Goal: Task Accomplishment & Management: Manage account settings

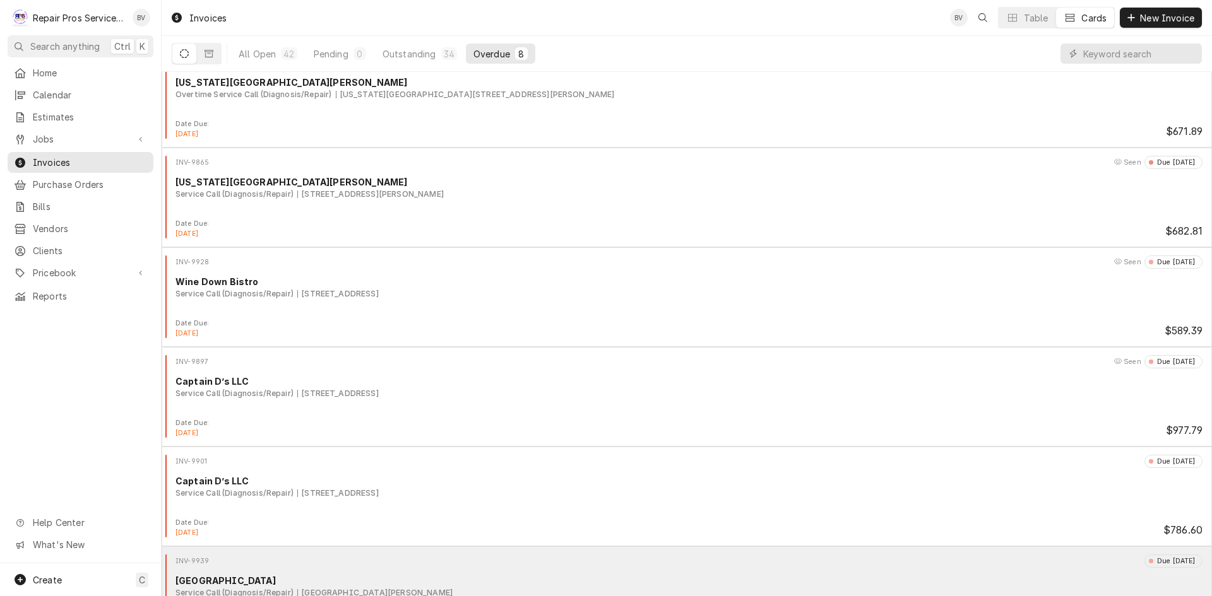
scroll to position [273, 0]
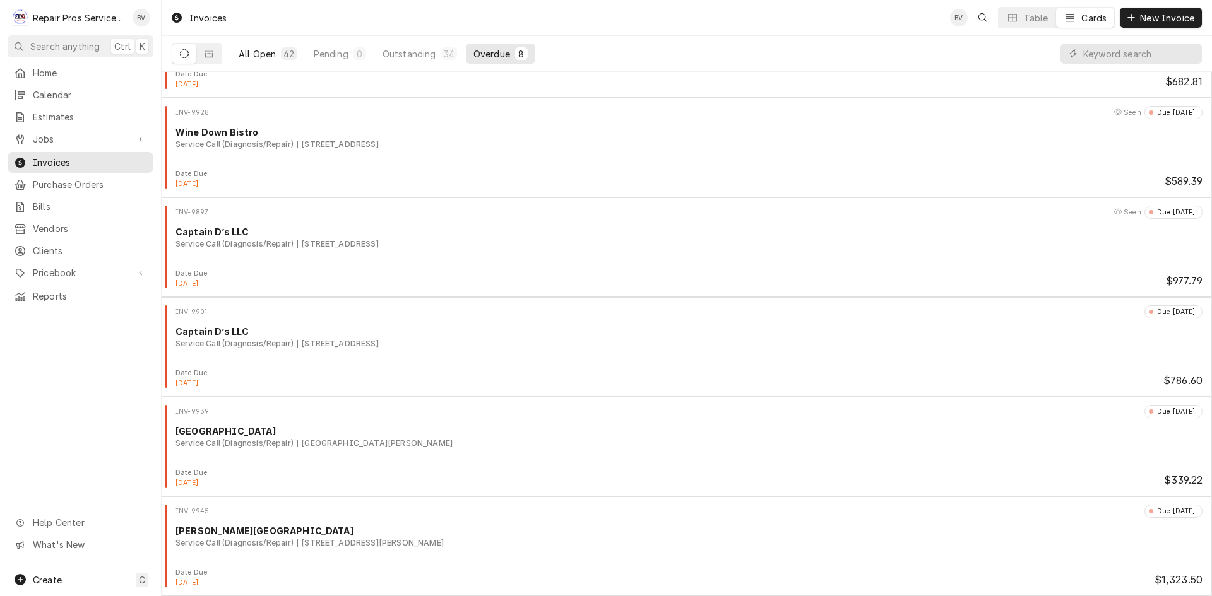
click at [262, 60] on button "All Open 42" at bounding box center [268, 54] width 74 height 20
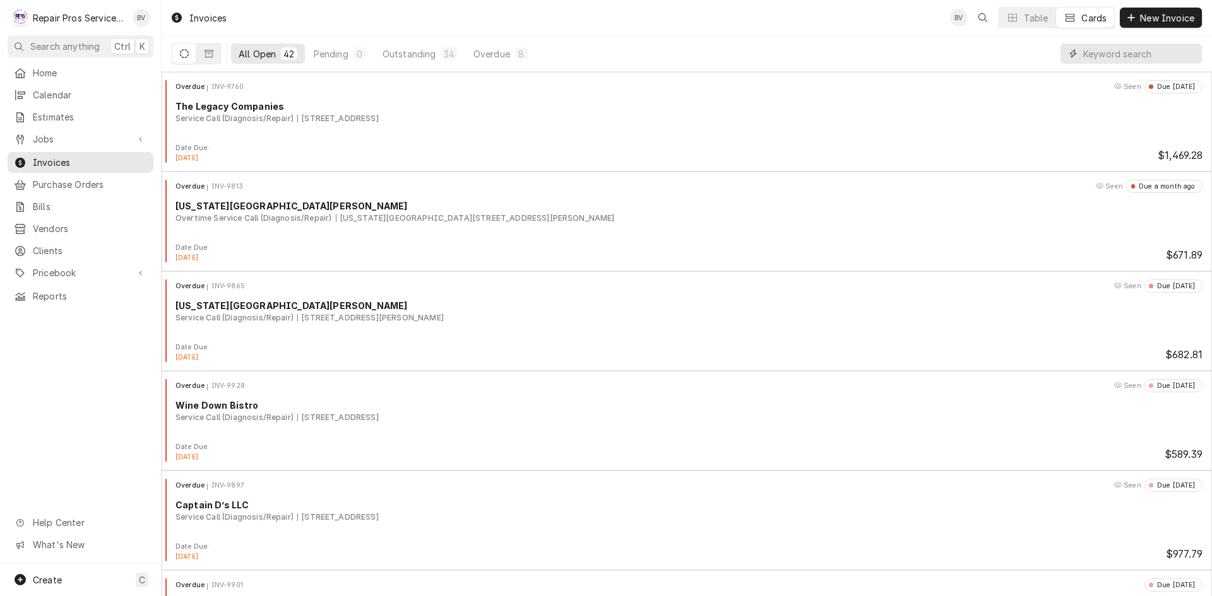
click at [1089, 58] on input "Dynamic Content Wrapper" at bounding box center [1139, 54] width 112 height 20
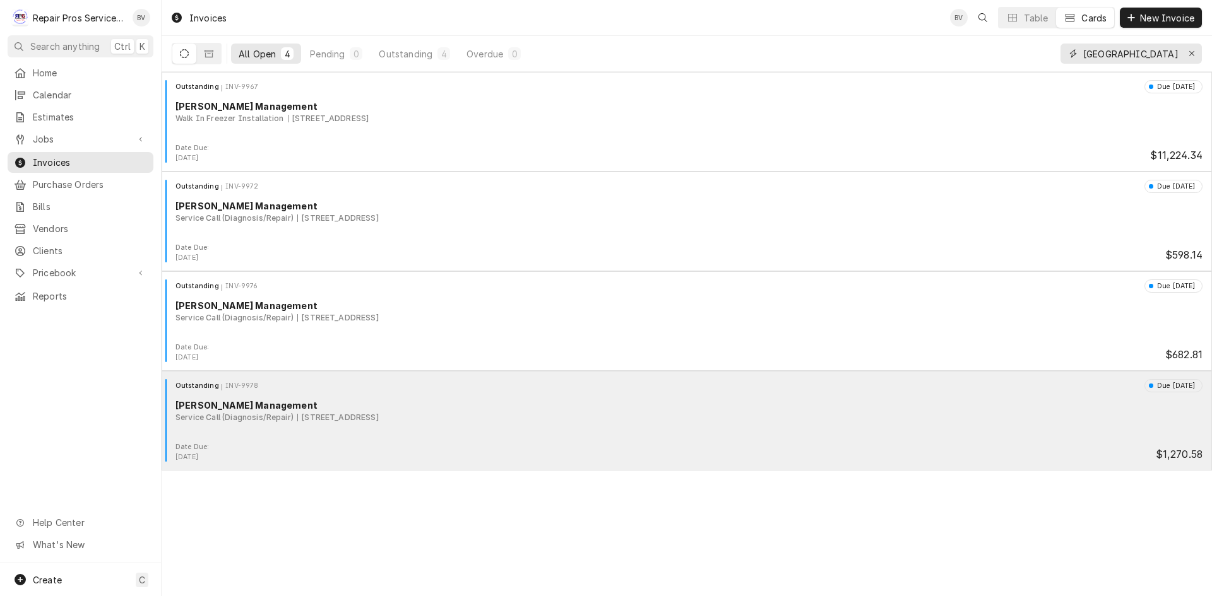
type input "athens"
click at [330, 439] on div "Outstanding INV-9978 Due in 11 days Smith Management Service Call (Diagnosis/Re…" at bounding box center [687, 410] width 1040 height 63
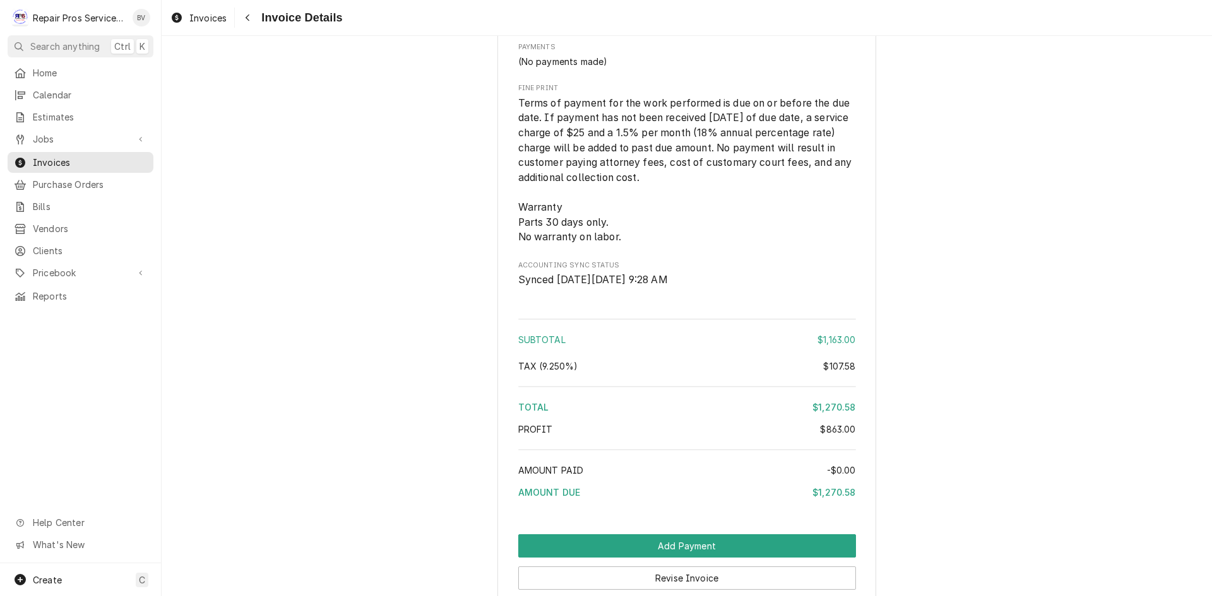
scroll to position [2716, 0]
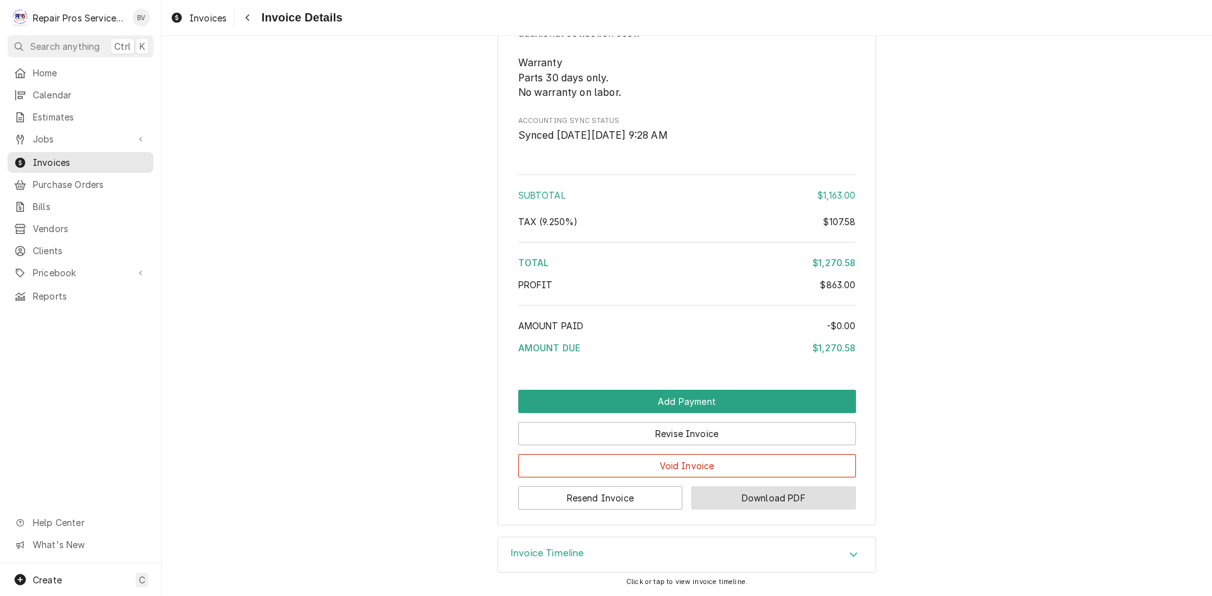
click at [766, 500] on button "Download PDF" at bounding box center [773, 498] width 165 height 23
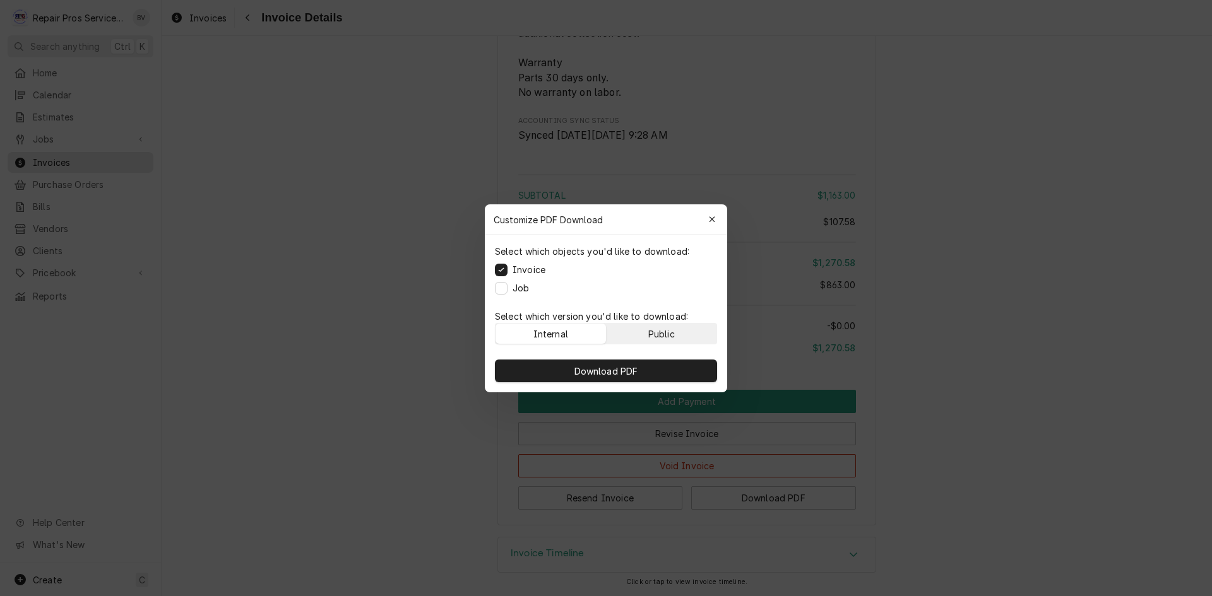
click at [665, 336] on div "Public" at bounding box center [661, 333] width 27 height 13
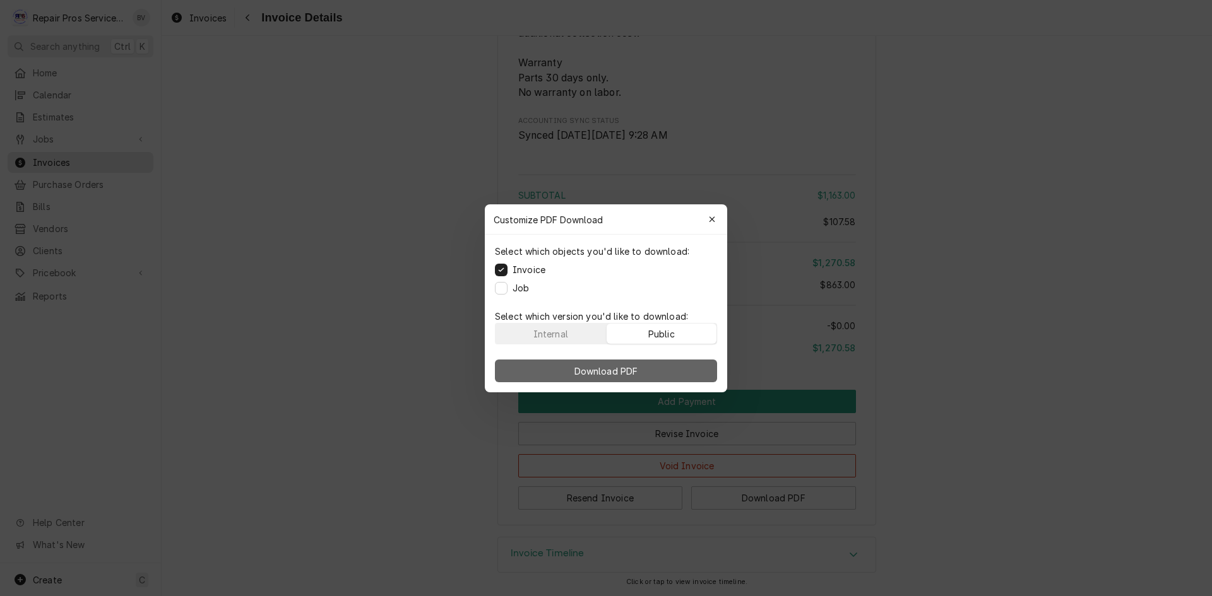
click at [624, 369] on span "Download PDF" at bounding box center [606, 370] width 69 height 13
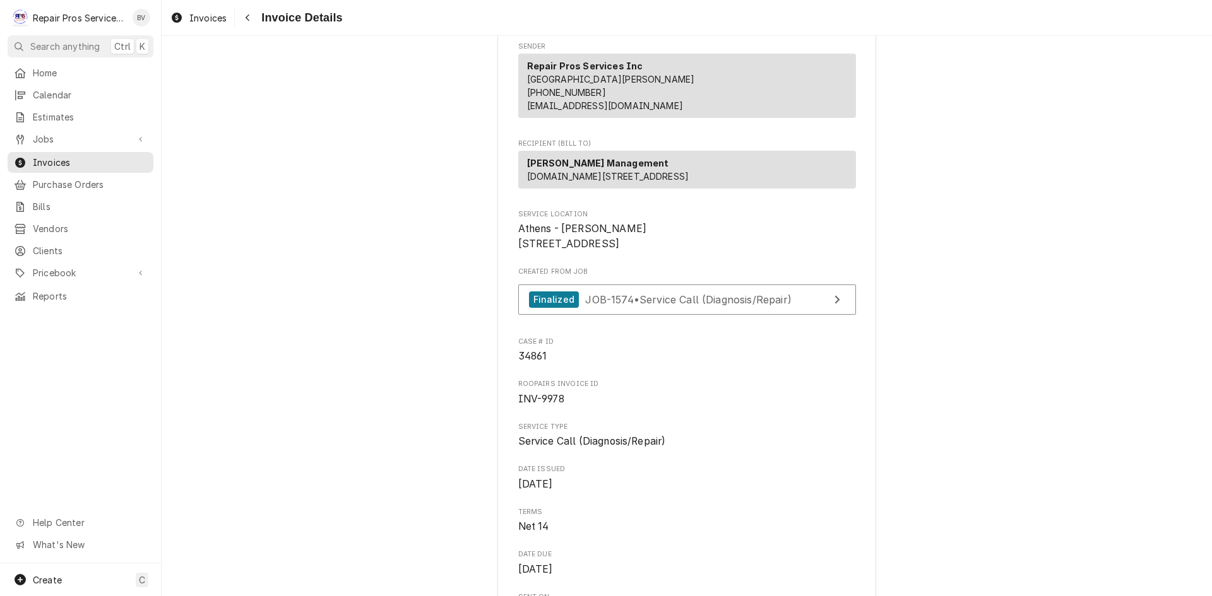
scroll to position [129, 0]
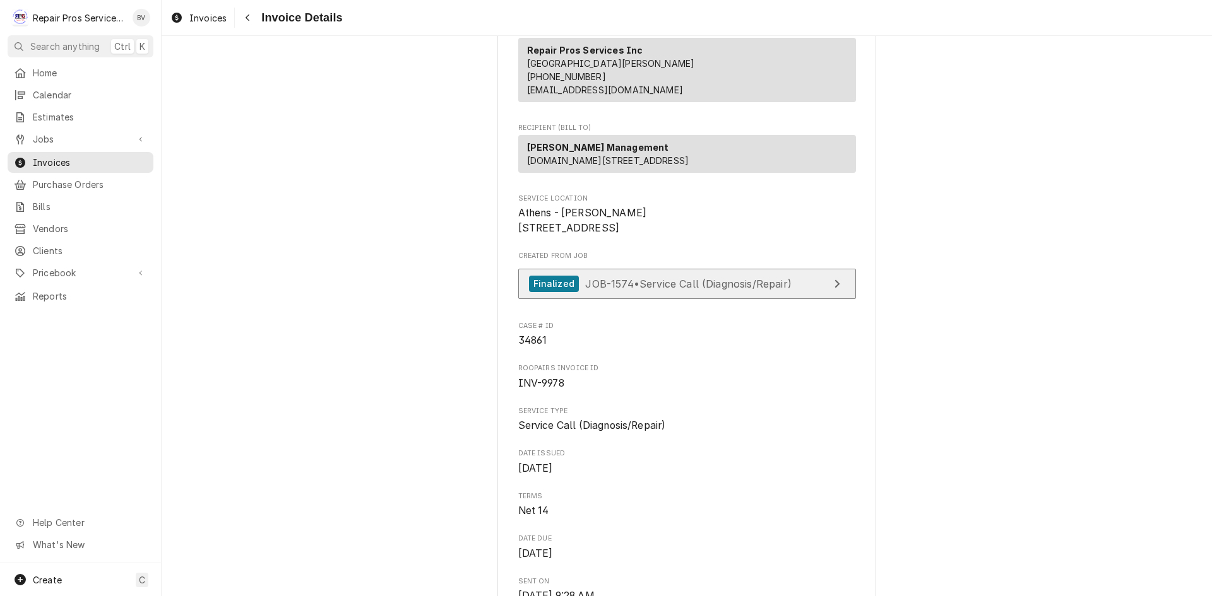
click at [736, 290] on span "JOB-1574 • Service Call (Diagnosis/Repair)" at bounding box center [688, 283] width 206 height 13
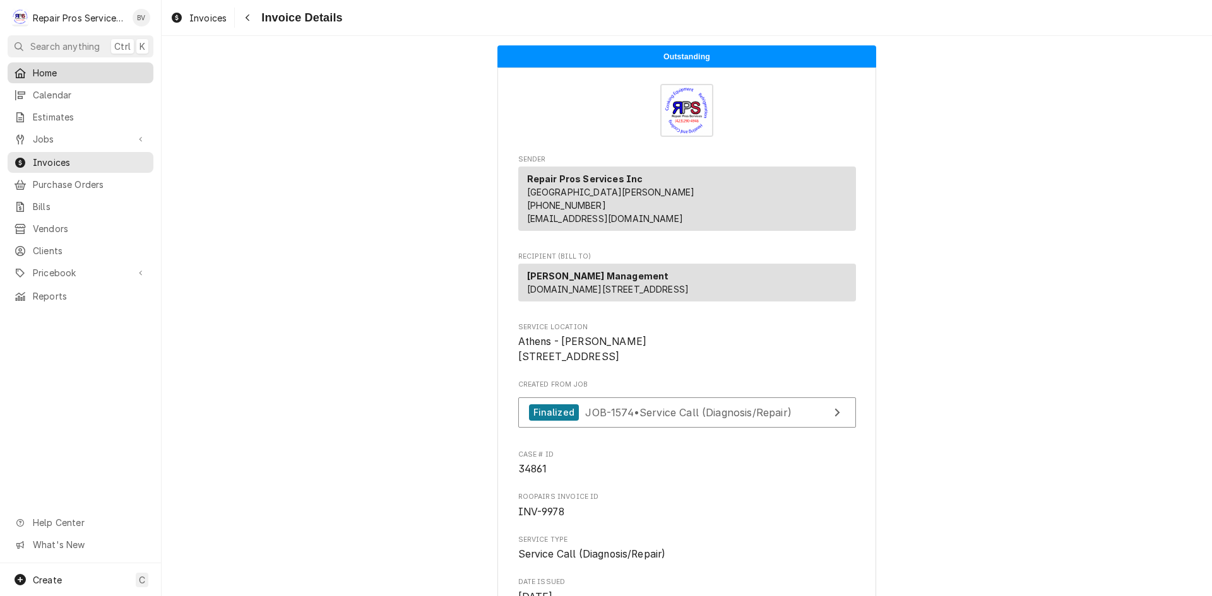
click at [54, 70] on span "Home" at bounding box center [90, 72] width 114 height 13
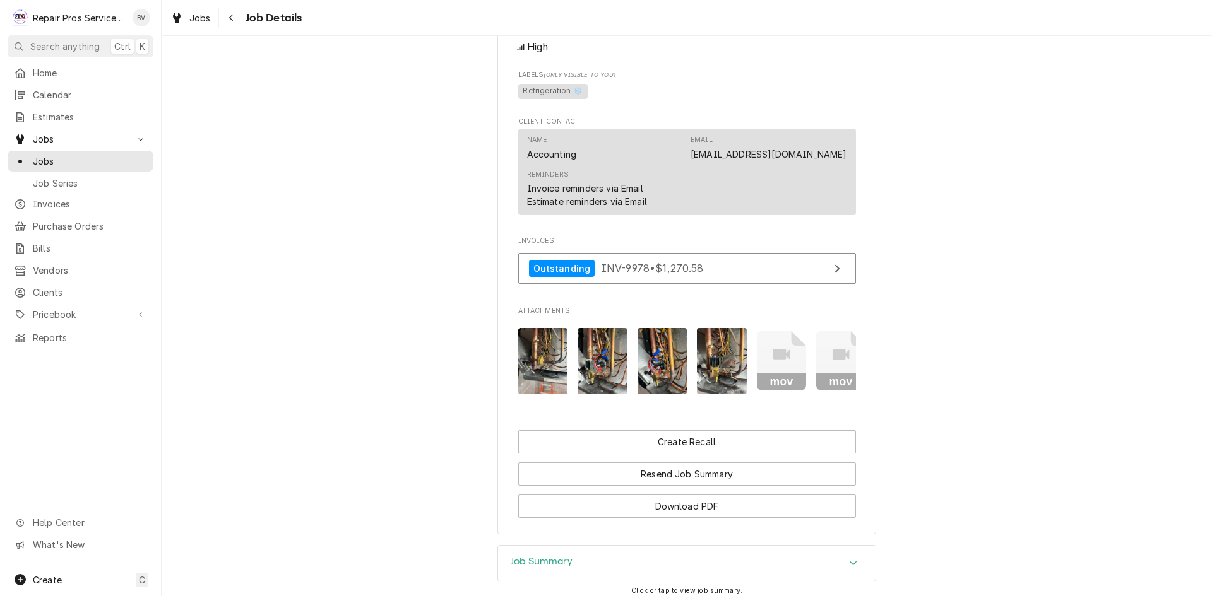
scroll to position [878, 0]
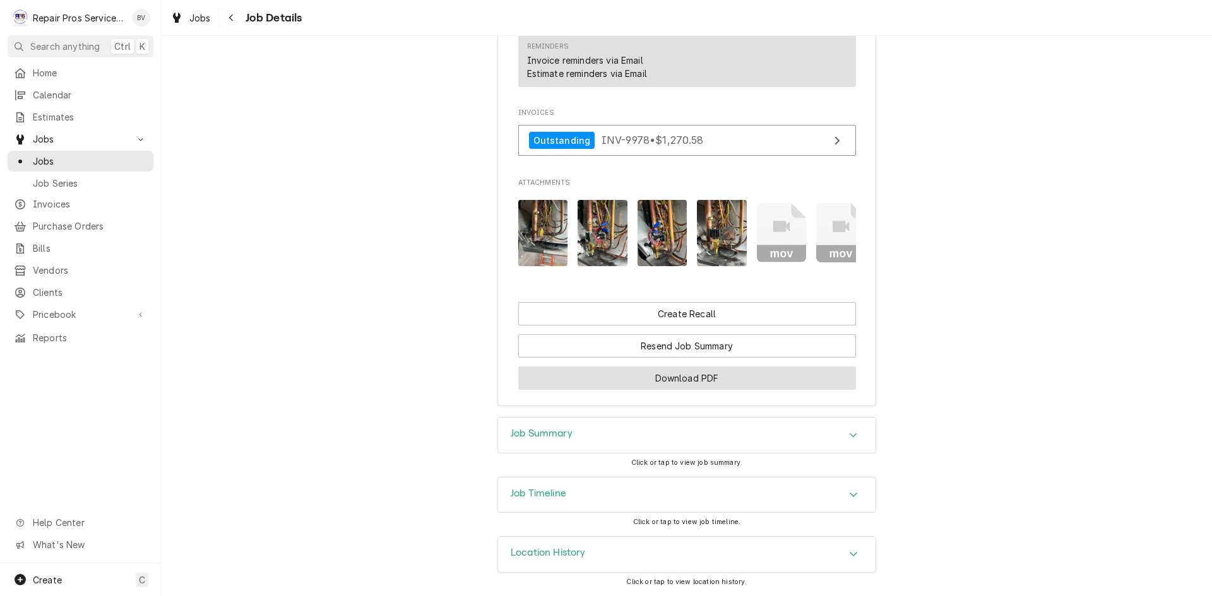
click at [691, 381] on button "Download PDF" at bounding box center [687, 378] width 338 height 23
click at [539, 242] on img "Attachments" at bounding box center [543, 233] width 50 height 66
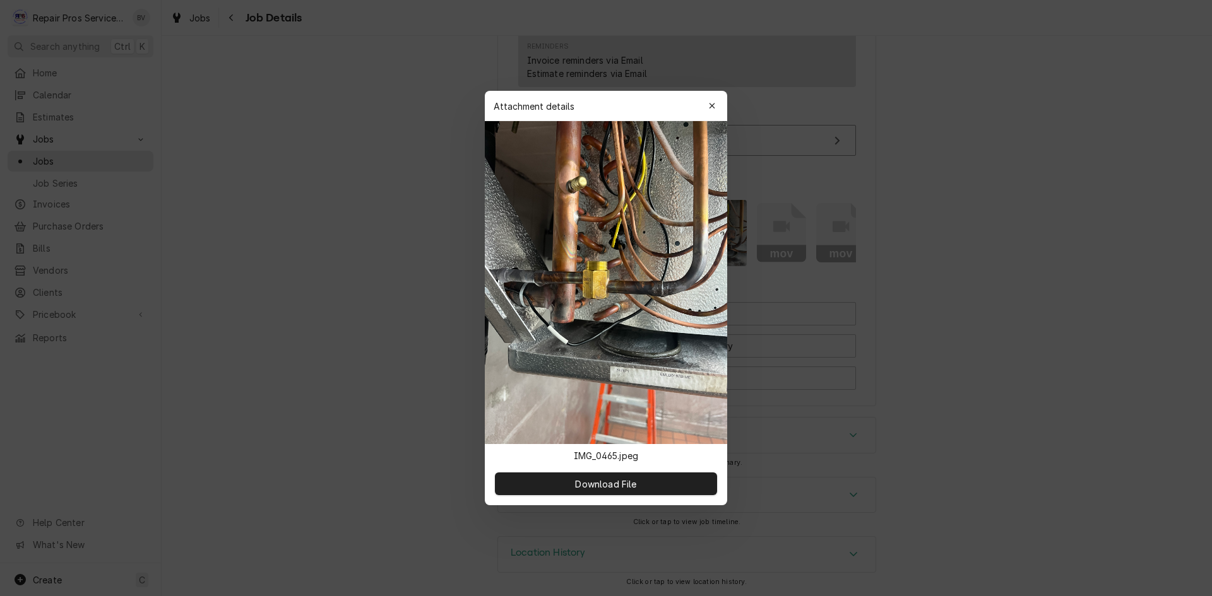
drag, startPoint x: 612, startPoint y: 352, endPoint x: 569, endPoint y: 373, distance: 47.7
click at [569, 373] on img at bounding box center [606, 282] width 242 height 323
click at [1050, 281] on div at bounding box center [606, 298] width 1212 height 596
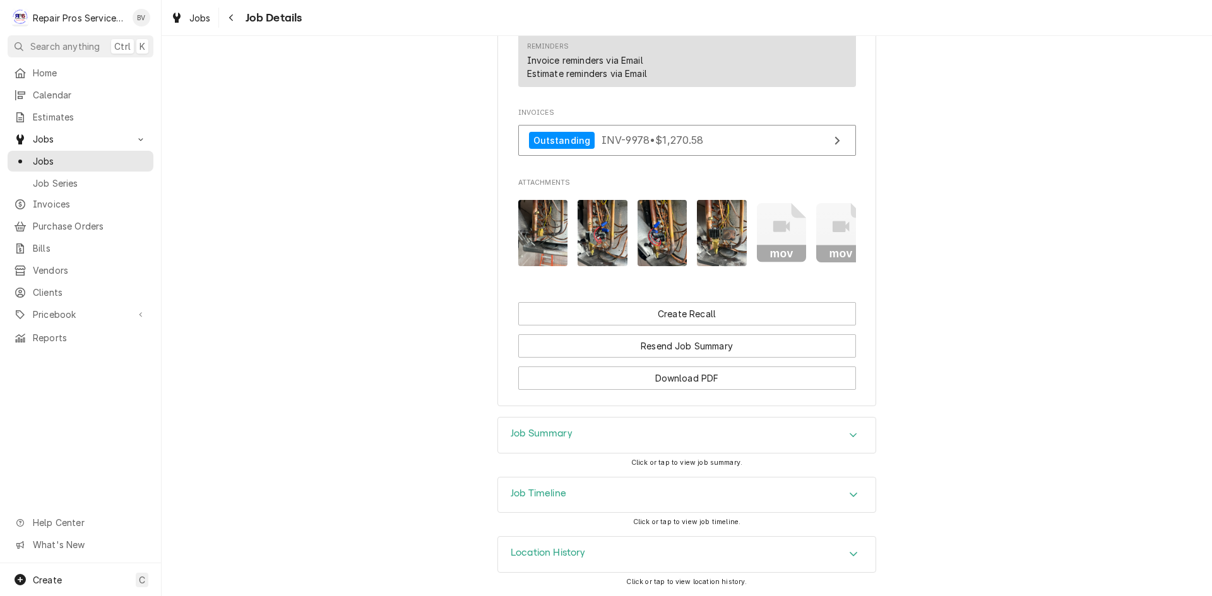
click at [593, 227] on img "Attachments" at bounding box center [602, 233] width 50 height 66
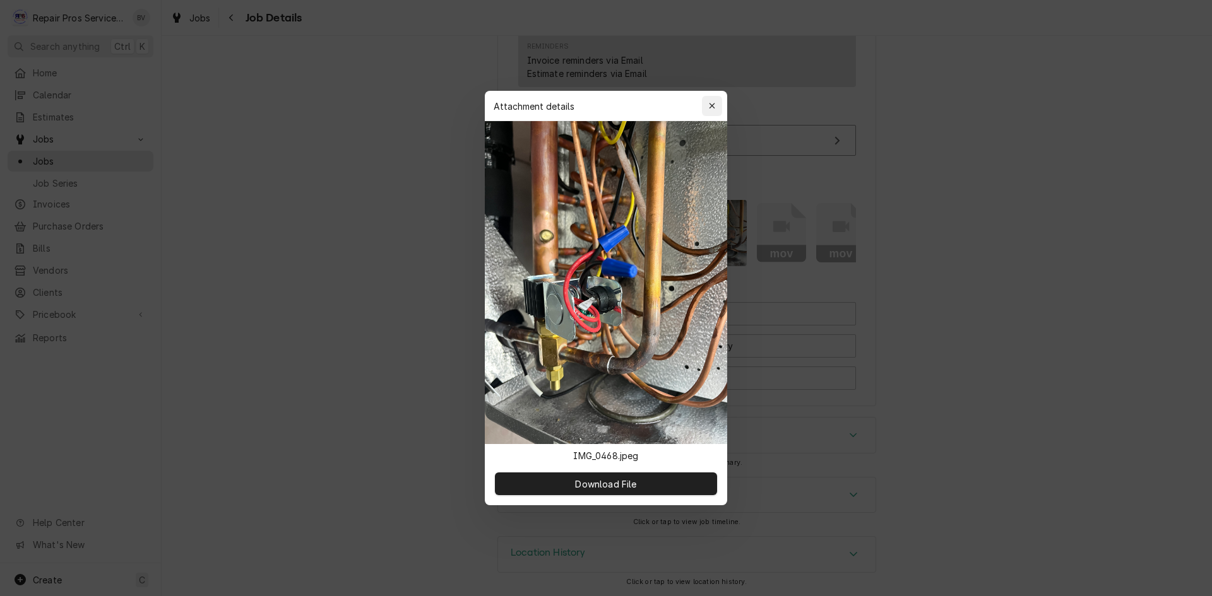
click at [713, 104] on icon "button" at bounding box center [712, 106] width 7 height 9
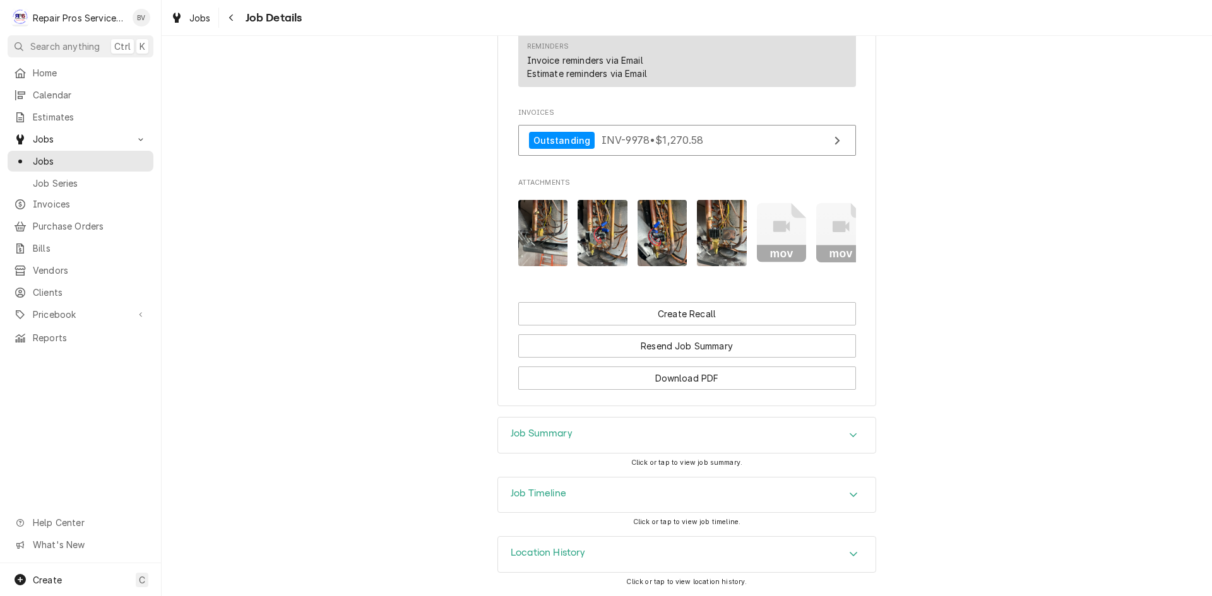
click at [661, 212] on img "Attachments" at bounding box center [662, 233] width 50 height 66
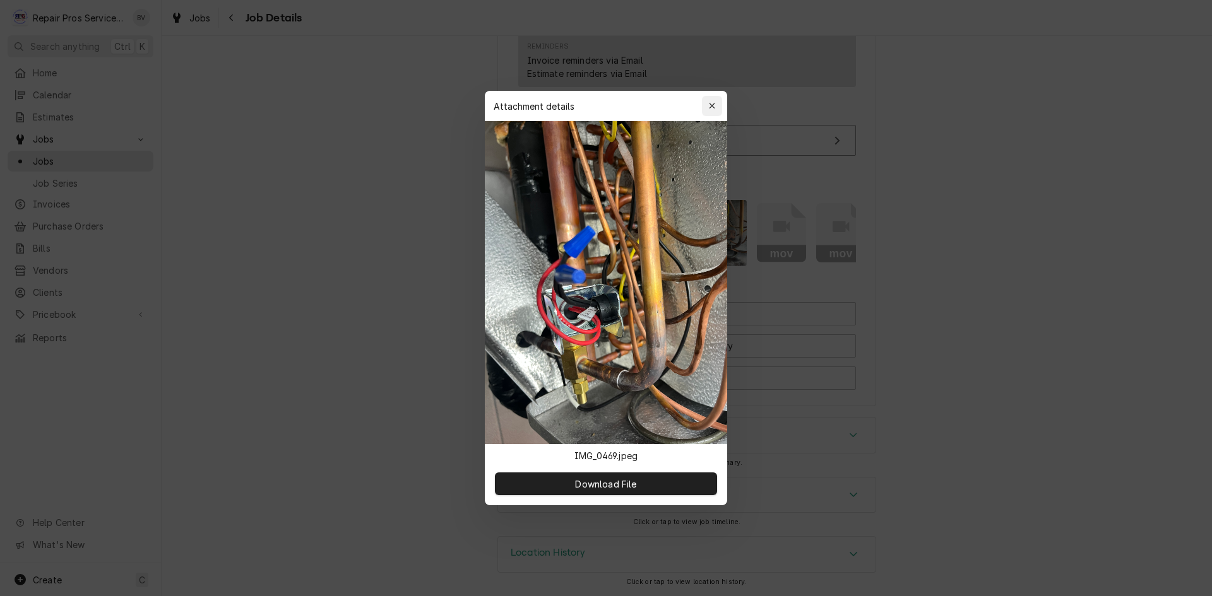
click at [707, 107] on div "button" at bounding box center [712, 106] width 13 height 13
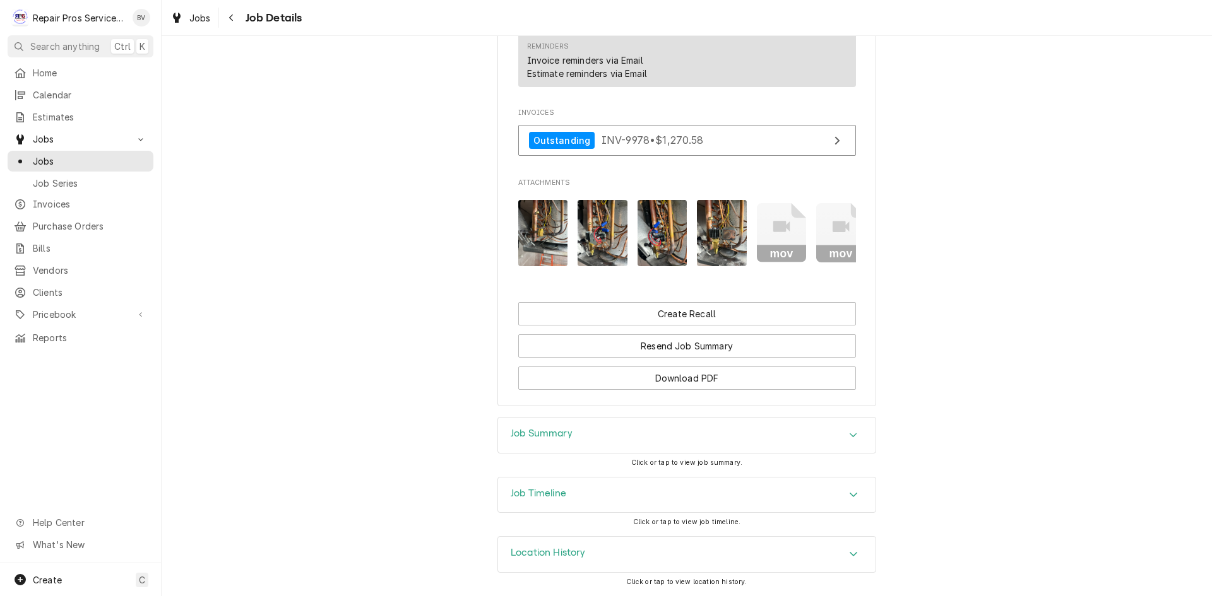
click at [721, 223] on img "Attachments" at bounding box center [722, 233] width 50 height 66
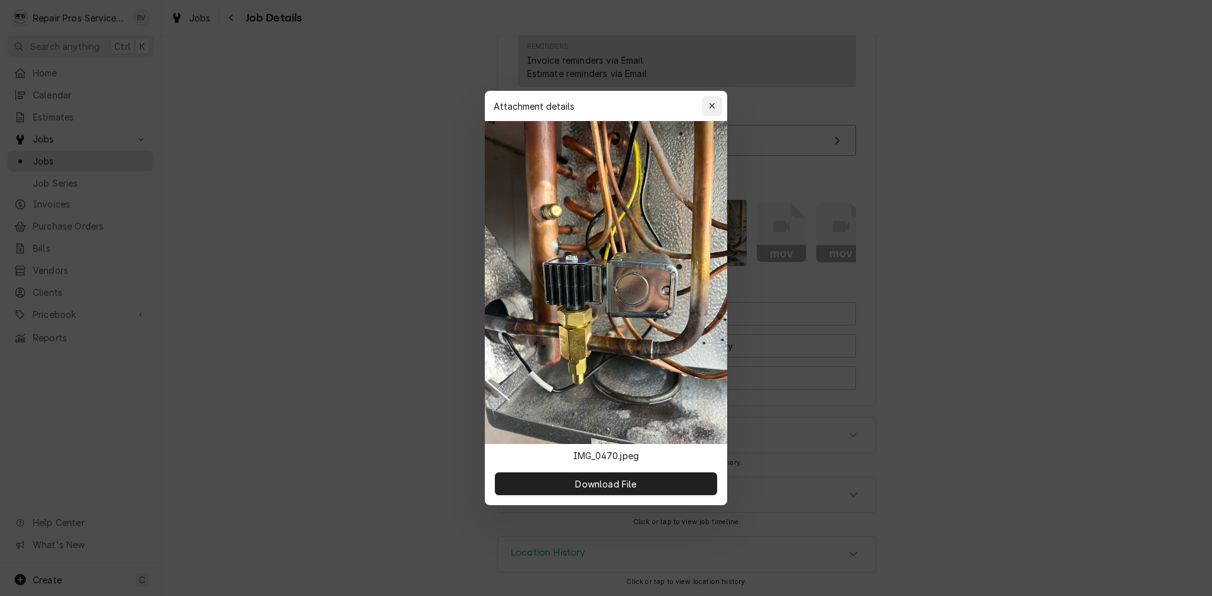
click at [712, 103] on icon "button" at bounding box center [712, 106] width 7 height 9
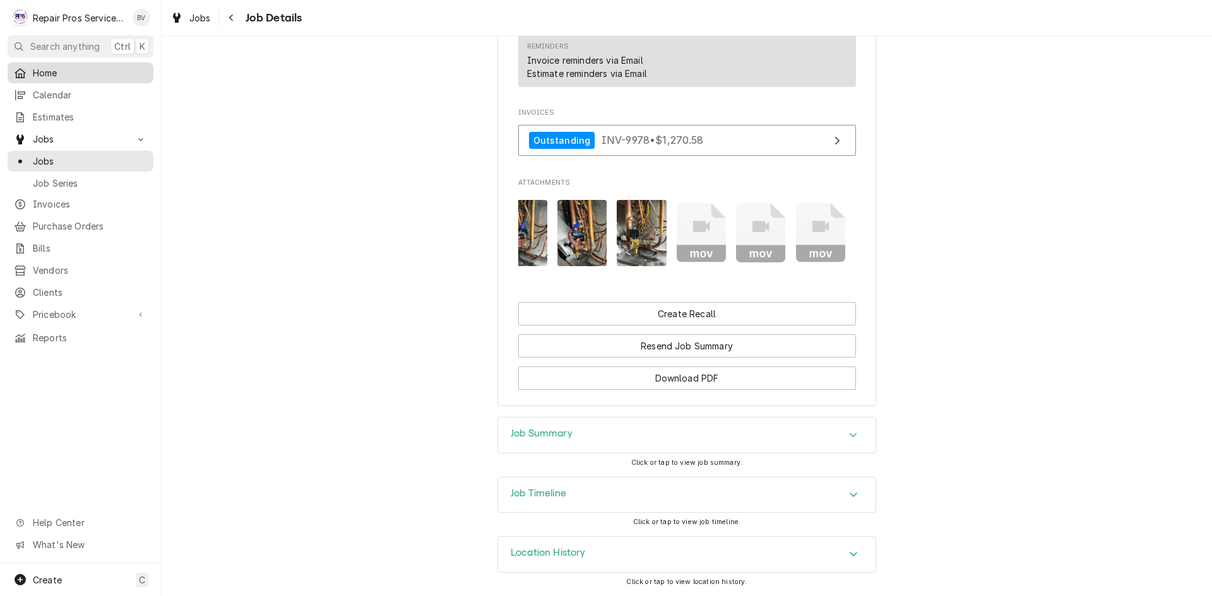
click at [48, 79] on link "Home" at bounding box center [81, 72] width 146 height 21
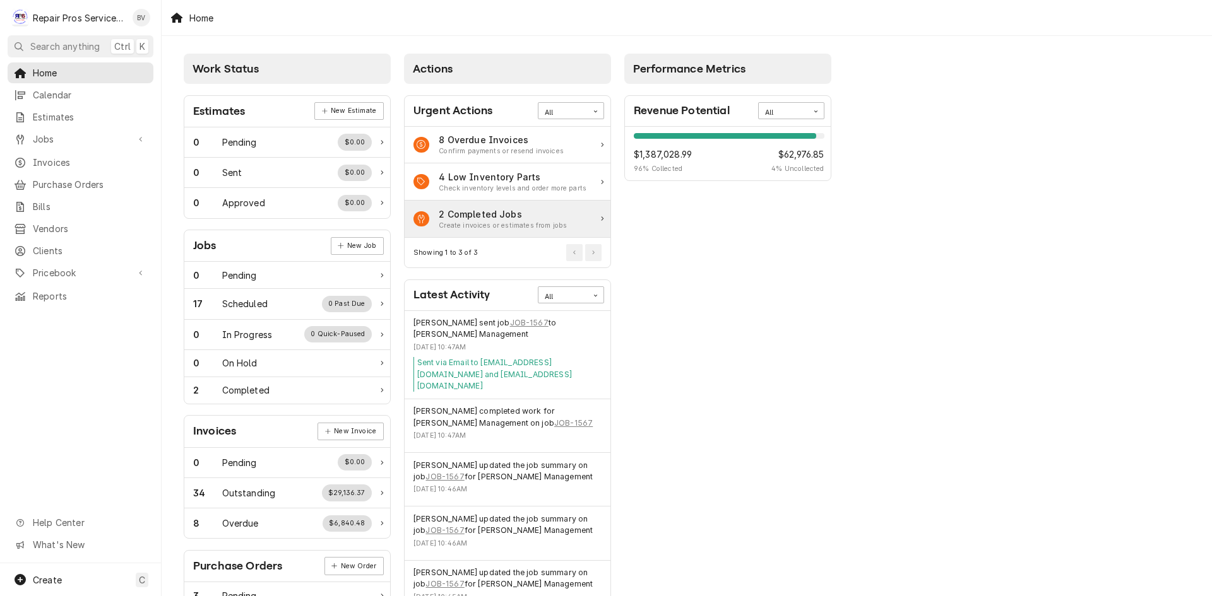
click at [598, 217] on div "2 Completed Jobs Create invoices or estimates from jobs" at bounding box center [508, 219] width 206 height 37
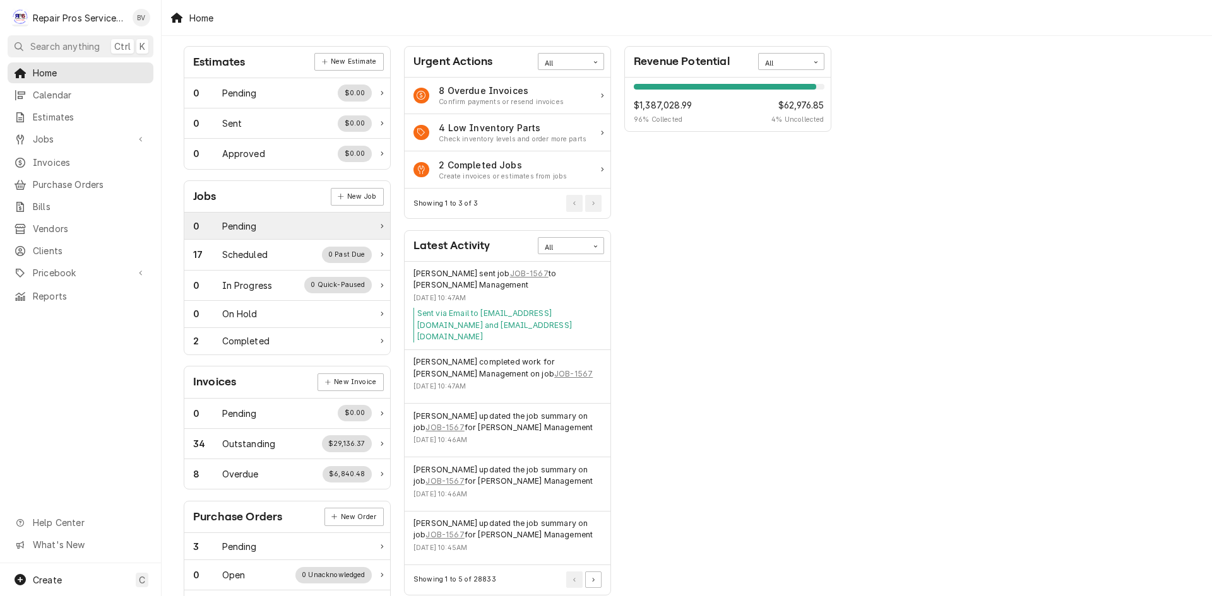
scroll to position [126, 0]
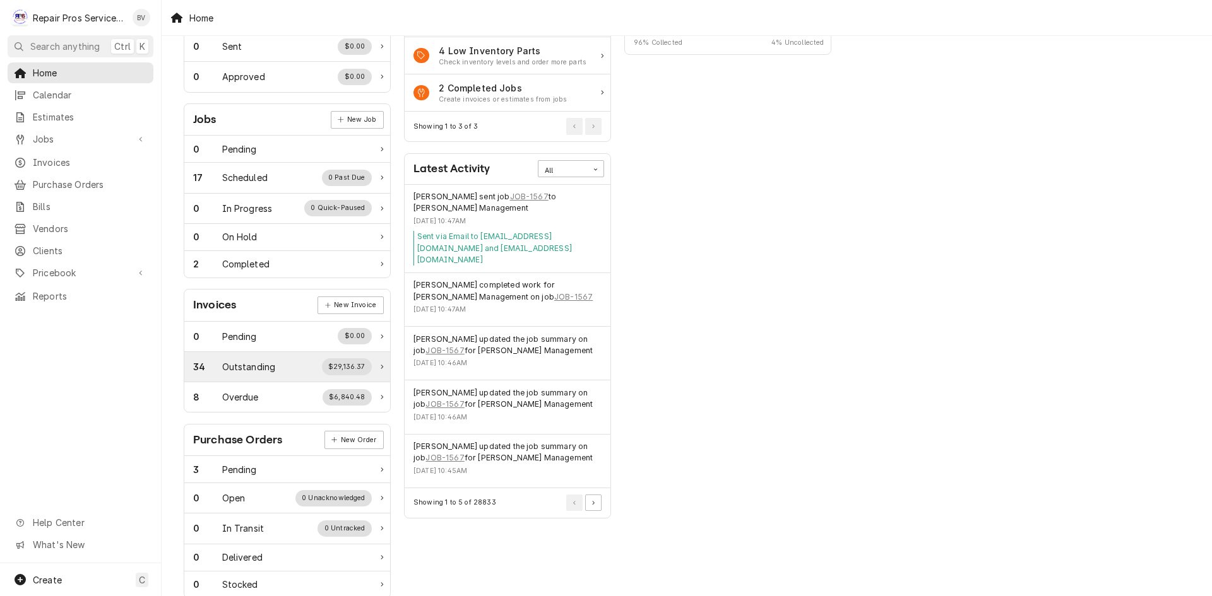
click at [249, 372] on div "Outstanding" at bounding box center [249, 366] width 54 height 13
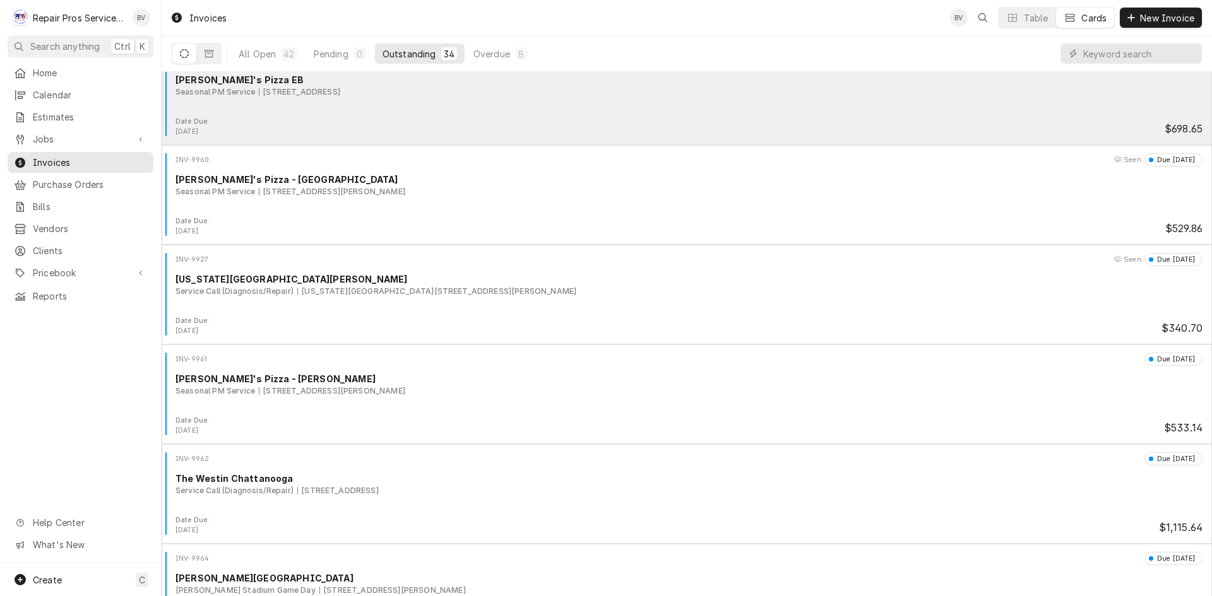
scroll to position [1162, 0]
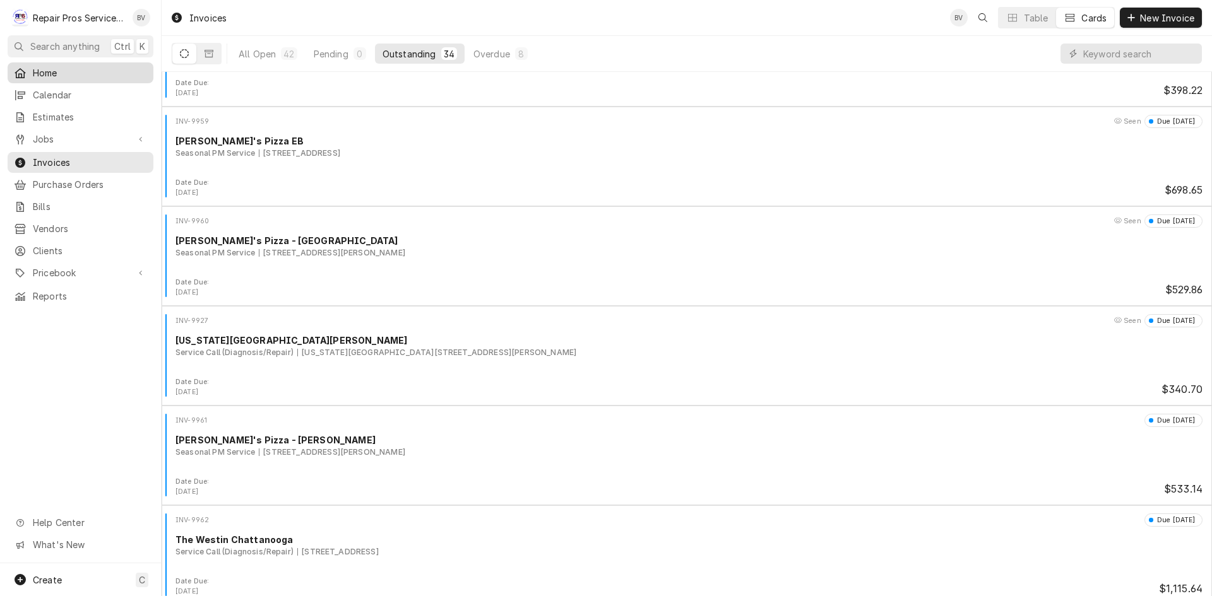
click at [61, 74] on span "Home" at bounding box center [90, 72] width 114 height 13
